Goal: Obtain resource: Download file/media

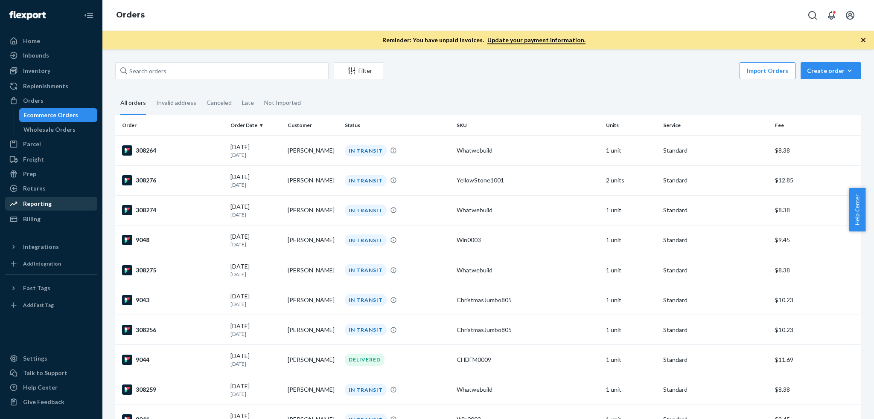
click at [50, 205] on div "Reporting" at bounding box center [51, 204] width 90 height 12
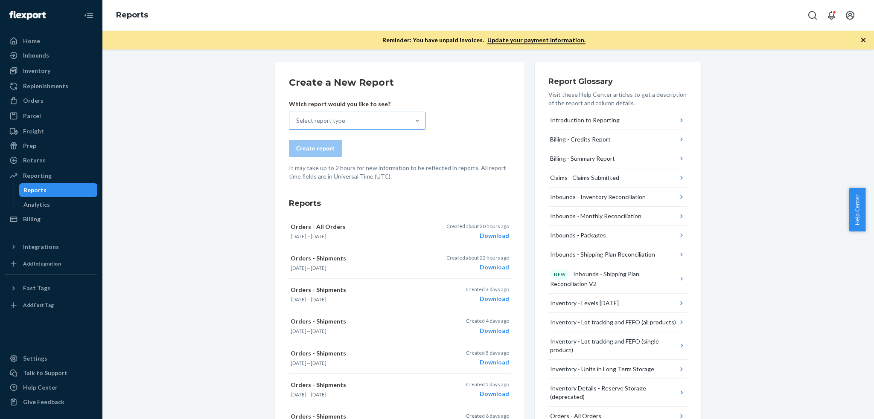
click at [381, 125] on div "Select report type" at bounding box center [349, 120] width 120 height 17
click at [297, 125] on input "Select report type" at bounding box center [296, 120] width 1 height 9
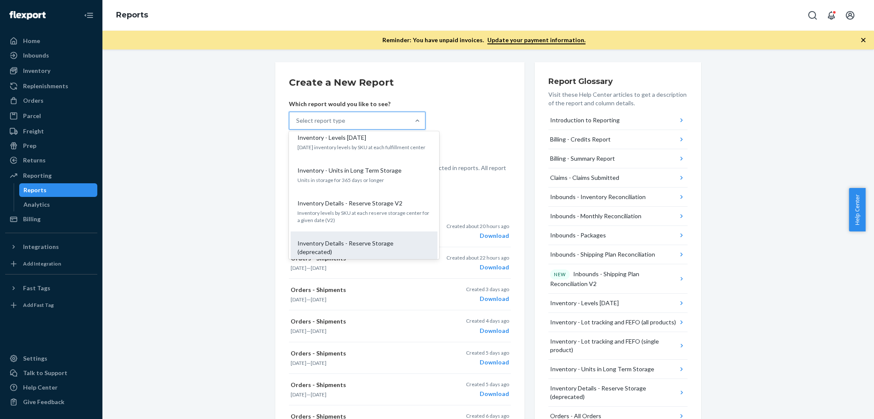
scroll to position [455, 0]
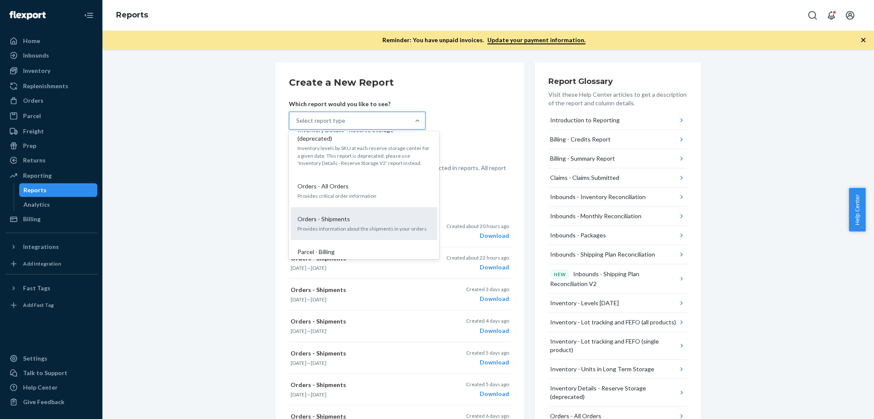
click at [339, 215] on p "Orders - Shipments" at bounding box center [323, 219] width 52 height 9
click at [297, 125] on input "option Orders - Shipments focused, 15 of 27. 27 results available. Use Up and D…" at bounding box center [296, 120] width 1 height 9
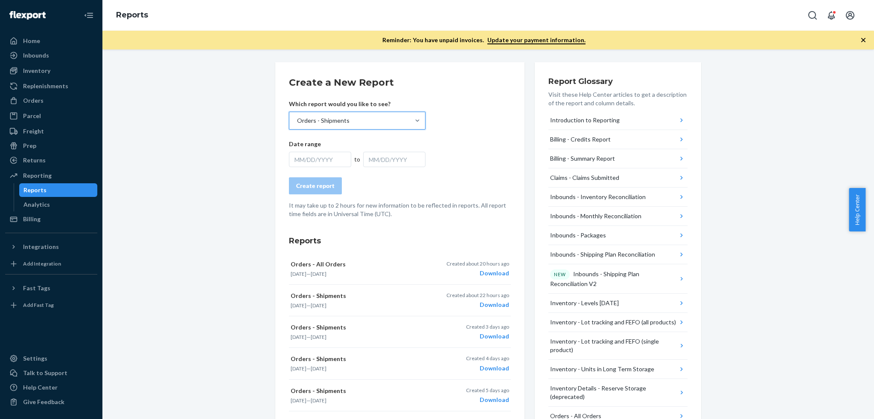
click at [303, 156] on div "MM/DD/YYYY" at bounding box center [320, 159] width 62 height 15
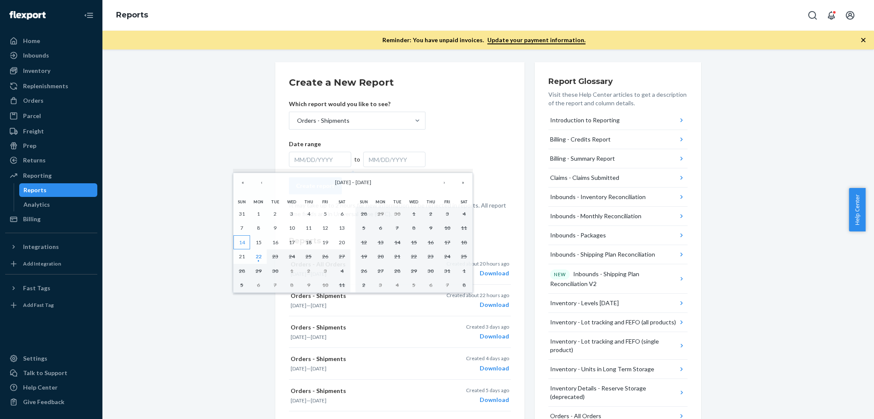
click at [240, 245] on abbr "14" at bounding box center [242, 242] width 6 height 6
click at [256, 252] on button "22" at bounding box center [258, 257] width 17 height 15
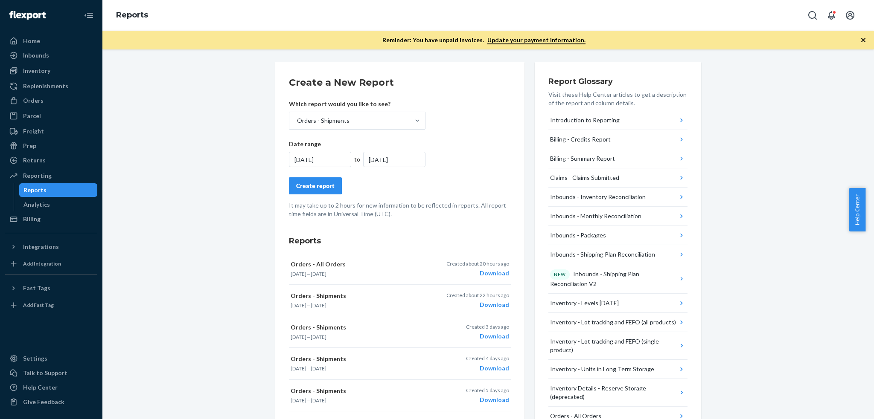
click at [305, 186] on div "Create report" at bounding box center [315, 186] width 38 height 9
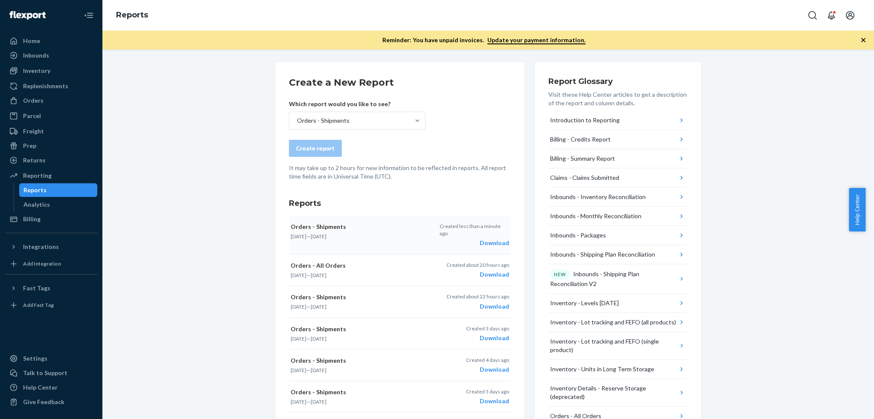
click at [498, 239] on div "Download" at bounding box center [475, 243] width 70 height 9
